Goal: Transaction & Acquisition: Book appointment/travel/reservation

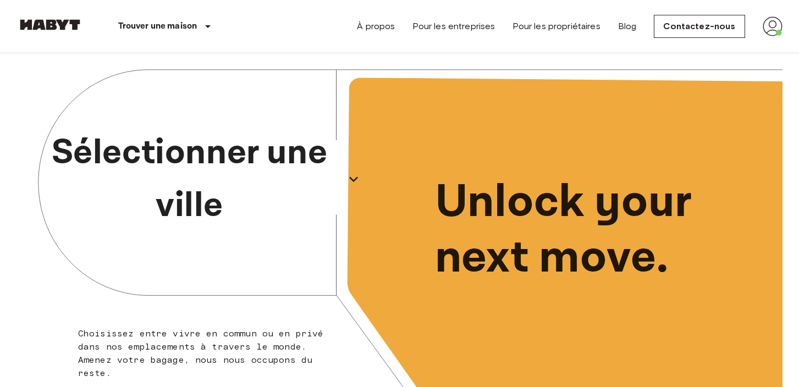
click at [352, 179] on icon "button" at bounding box center [353, 178] width 9 height 5
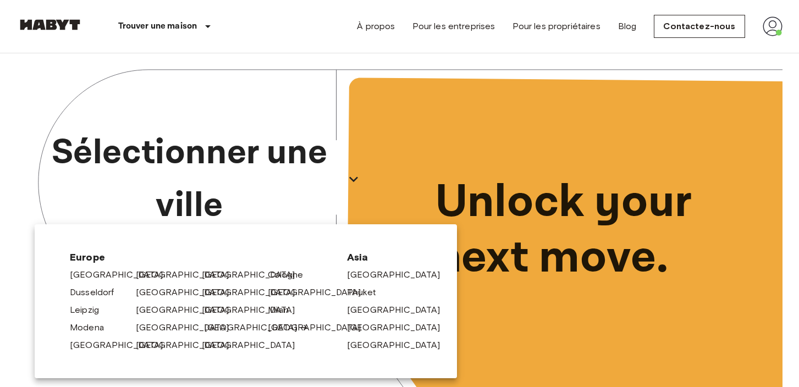
click at [214, 326] on link "[GEOGRAPHIC_DATA]" at bounding box center [256, 327] width 104 height 13
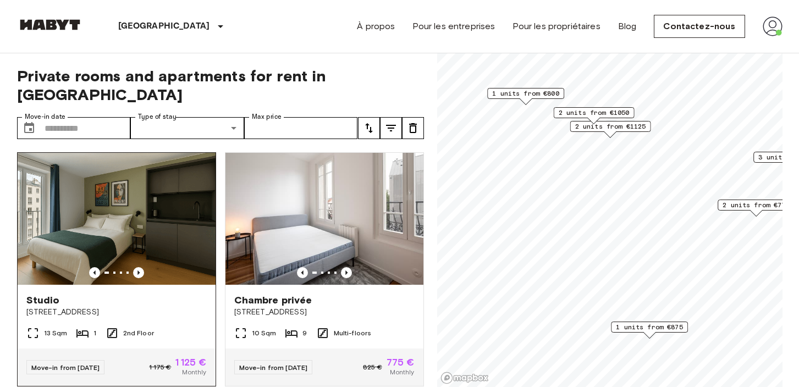
click at [122, 206] on img at bounding box center [117, 219] width 198 height 132
click at [134, 187] on img at bounding box center [117, 219] width 198 height 132
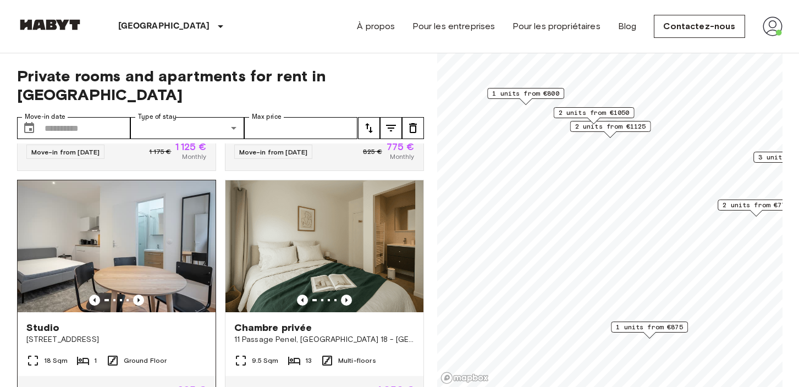
scroll to position [217, 0]
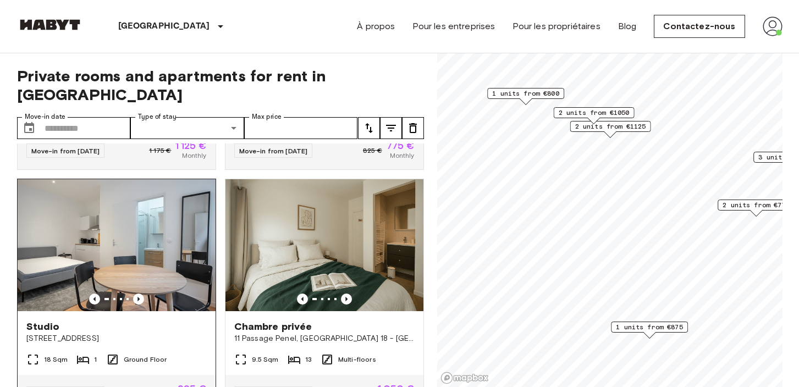
click at [143, 217] on img at bounding box center [117, 245] width 198 height 132
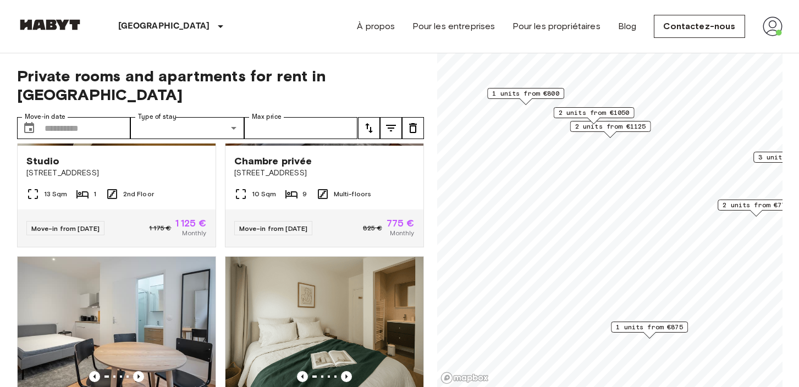
scroll to position [0, 0]
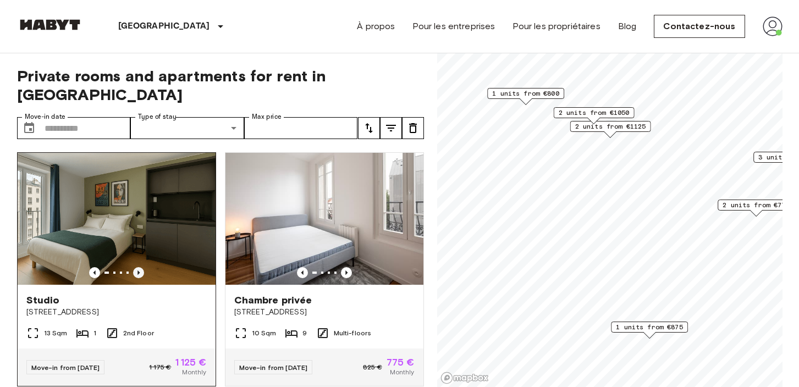
click at [142, 267] on icon "Previous image" at bounding box center [138, 272] width 11 height 11
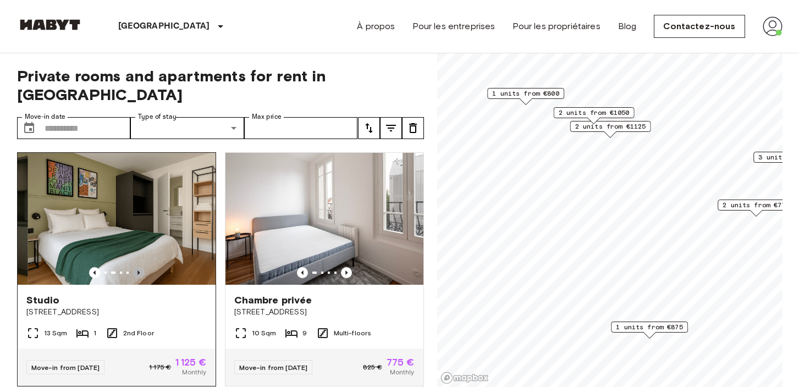
click at [141, 267] on icon "Previous image" at bounding box center [138, 272] width 11 height 11
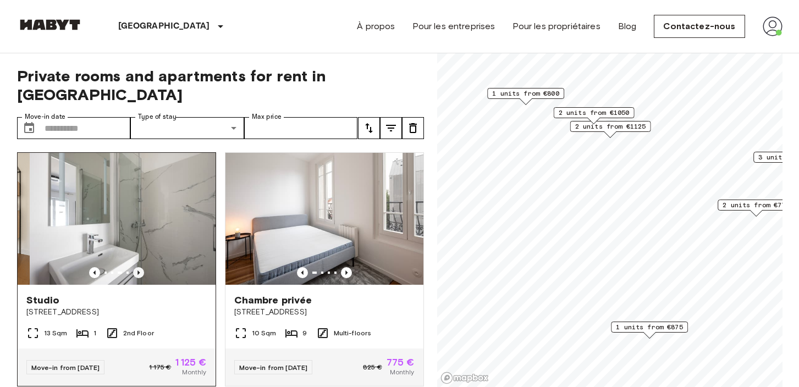
click at [142, 267] on icon "Previous image" at bounding box center [138, 272] width 11 height 11
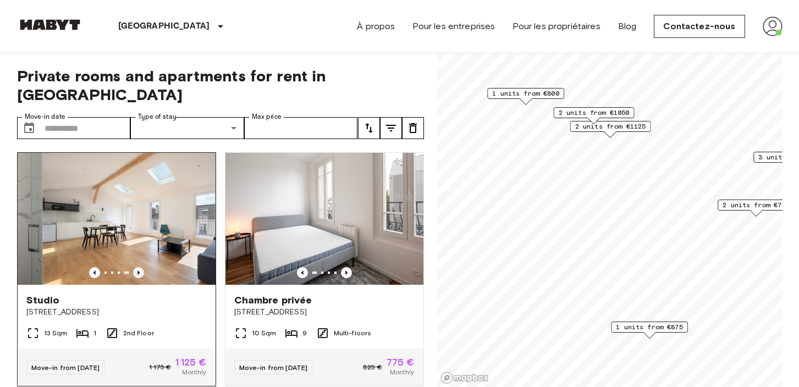
click at [142, 267] on icon "Previous image" at bounding box center [138, 272] width 11 height 11
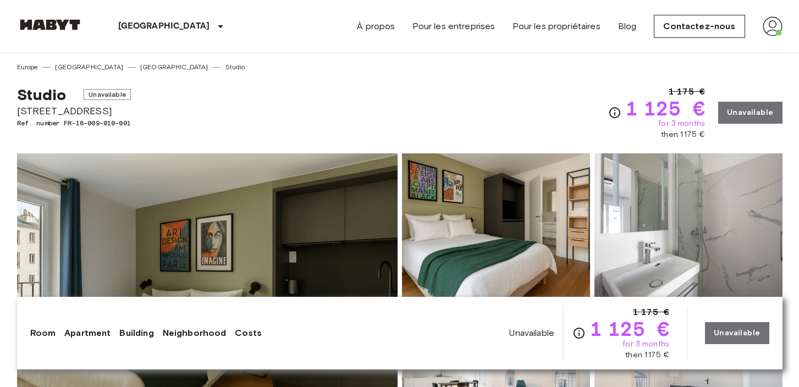
click at [395, 78] on div "Studio Unavailable 26 rue Marcadet, Paris 18 Ref. number FR-18-009-010-001 1 17…" at bounding box center [399, 106] width 765 height 68
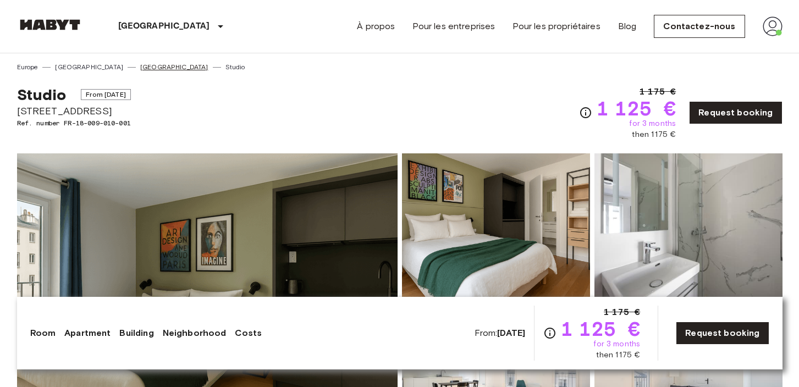
click at [140, 70] on link "[GEOGRAPHIC_DATA]" at bounding box center [174, 67] width 68 height 10
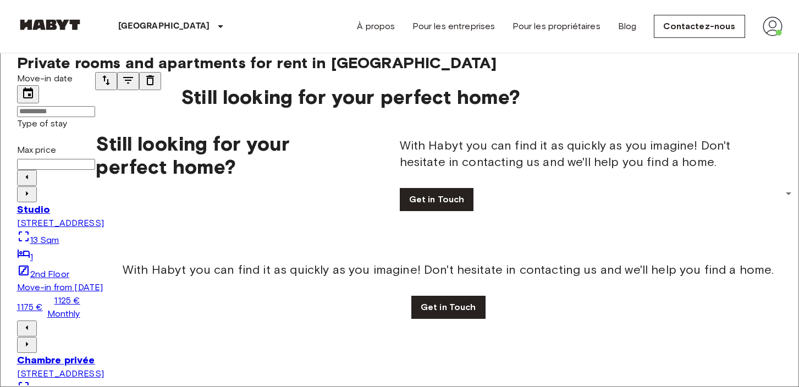
scroll to position [32, 0]
